Goal: Task Accomplishment & Management: Complete application form

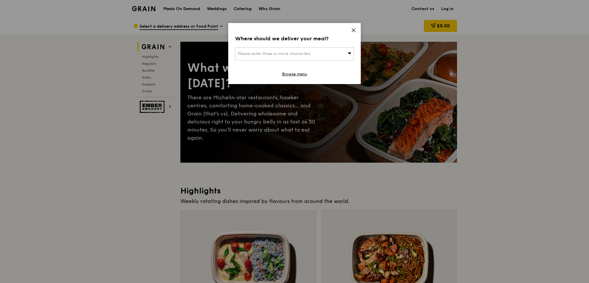
click at [355, 30] on icon at bounding box center [353, 30] width 5 height 5
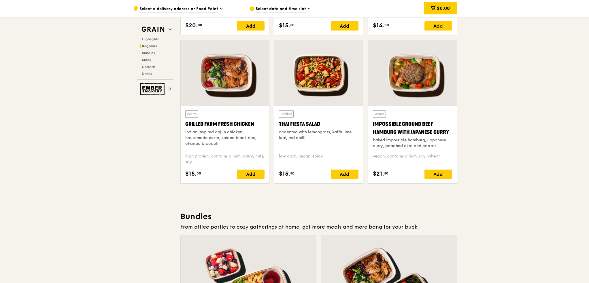
scroll to position [606, 0]
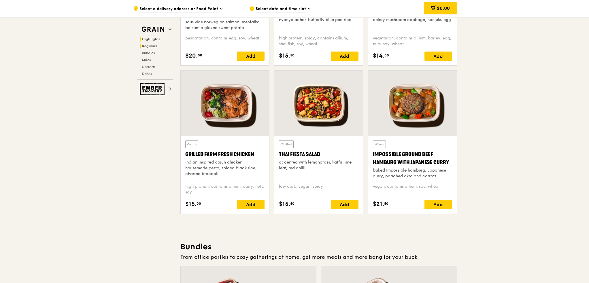
click at [151, 37] on span "Highlights" at bounding box center [151, 39] width 18 height 4
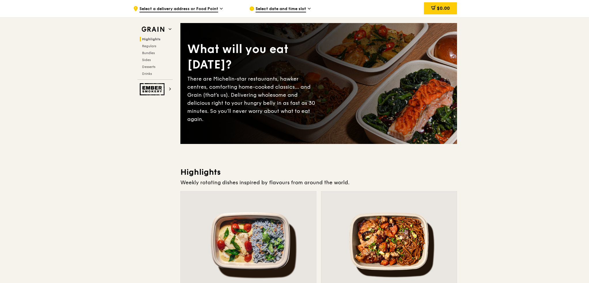
scroll to position [0, 0]
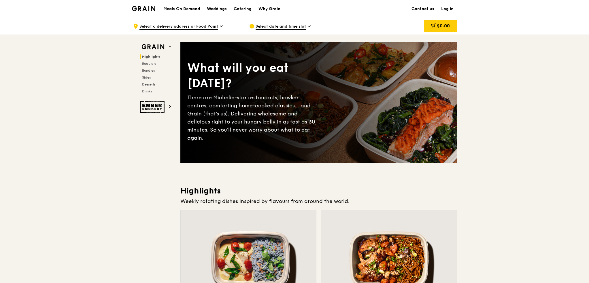
click at [178, 12] on div "Meals On Demand Weddings Catering Why Grain" at bounding box center [222, 9] width 124 height 18
click at [185, 8] on h1 "Meals On Demand" at bounding box center [182, 9] width 37 height 6
click at [247, 7] on div "Catering" at bounding box center [243, 8] width 18 height 17
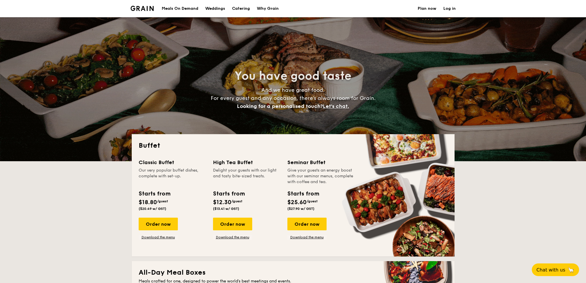
select select
